Goal: Task Accomplishment & Management: Manage account settings

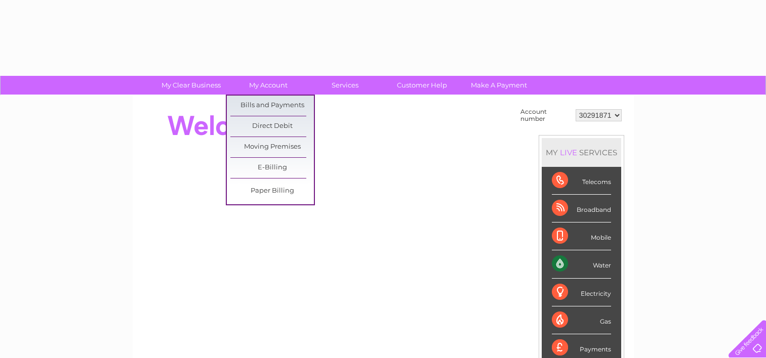
click at [279, 105] on link "Bills and Payments" at bounding box center [271, 106] width 83 height 20
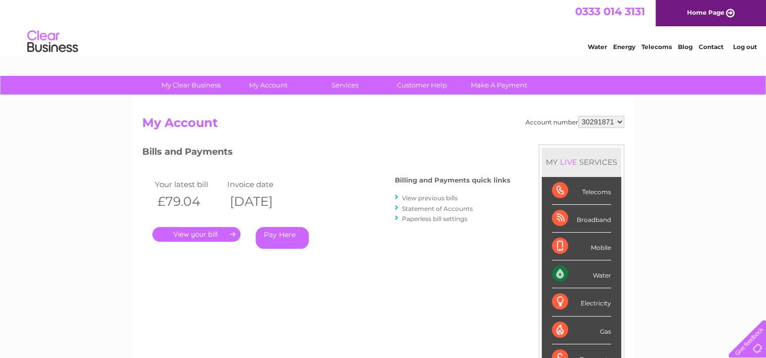
click at [203, 232] on link "." at bounding box center [196, 234] width 88 height 15
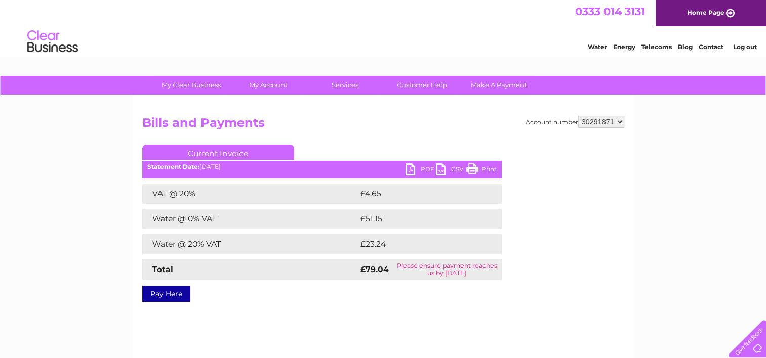
click at [414, 169] on link "PDF" at bounding box center [420, 170] width 30 height 15
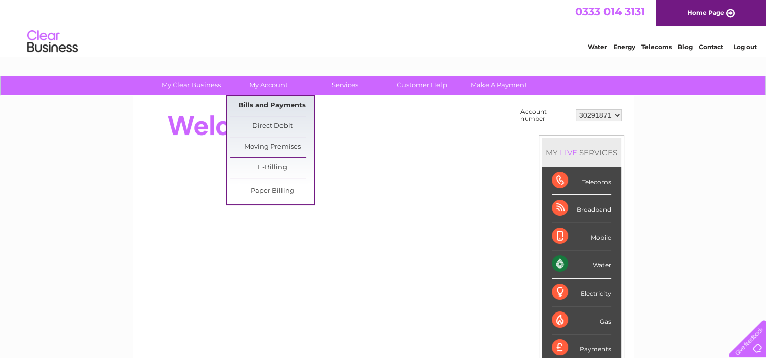
click at [263, 111] on link "Bills and Payments" at bounding box center [271, 106] width 83 height 20
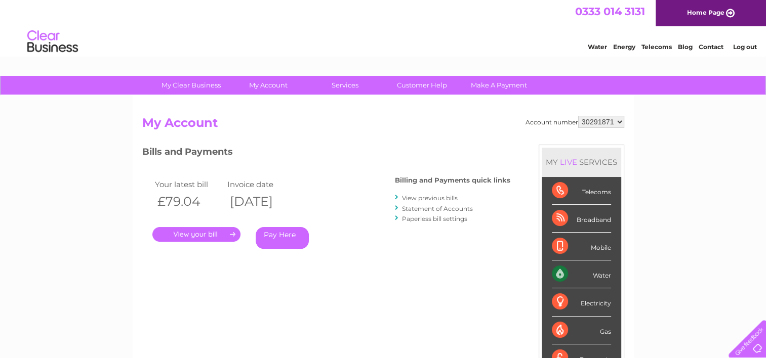
click at [200, 233] on link "." at bounding box center [196, 234] width 88 height 15
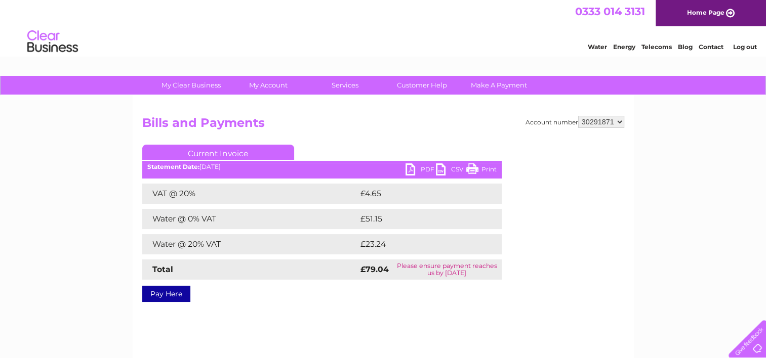
click at [417, 169] on link "PDF" at bounding box center [420, 170] width 30 height 15
